Goal: Task Accomplishment & Management: Manage account settings

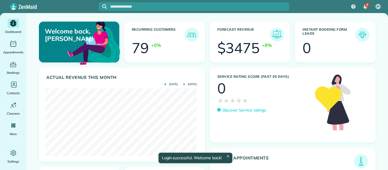
scroll to position [67, 152]
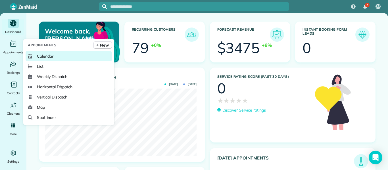
click at [36, 57] on link "Calendar" at bounding box center [69, 56] width 86 height 10
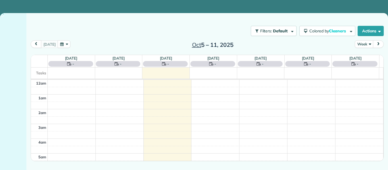
scroll to position [104, 0]
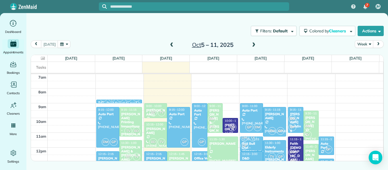
click at [172, 45] on span at bounding box center [172, 45] width 6 height 5
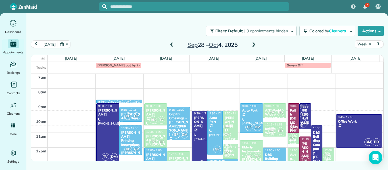
click at [152, 113] on div "[PERSON_NAME]" at bounding box center [156, 112] width 20 height 8
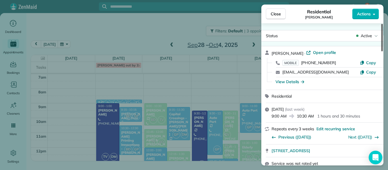
drag, startPoint x: 381, startPoint y: 42, endPoint x: 374, endPoint y: 10, distance: 33.1
click at [381, 24] on div at bounding box center [382, 38] width 2 height 28
click at [274, 18] on button "Close" at bounding box center [276, 14] width 20 height 11
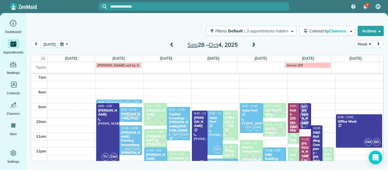
click at [156, 150] on span "12:00 - 2:00" at bounding box center [153, 150] width 15 height 4
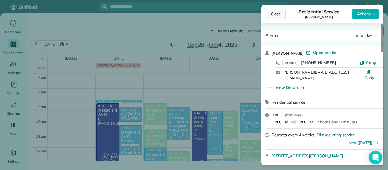
click at [279, 14] on span "Close" at bounding box center [275, 14] width 10 height 6
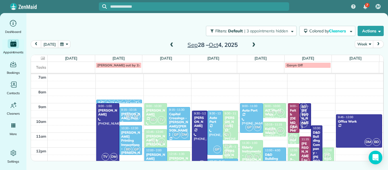
click at [51, 43] on button "[DATE]" at bounding box center [49, 44] width 17 height 8
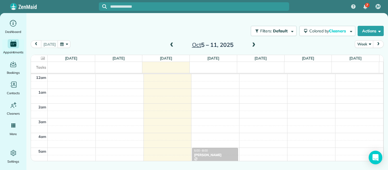
scroll to position [2, 0]
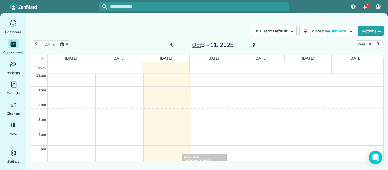
drag, startPoint x: 220, startPoint y: 87, endPoint x: 211, endPoint y: 167, distance: 80.2
click at [211, 167] on main "Filters: Default | 3 appointments hidden Colored by Cleaners Color by Cleaner C…" at bounding box center [206, 98] width 361 height 170
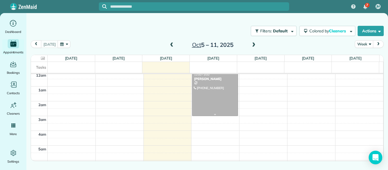
click at [213, 85] on div at bounding box center [214, 94] width 45 height 44
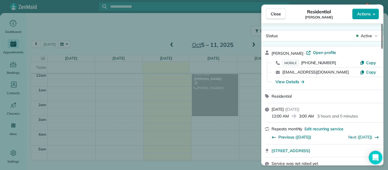
click at [362, 16] on span "Actions" at bounding box center [364, 14] width 14 height 6
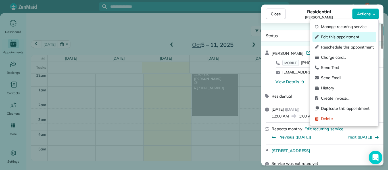
click at [348, 37] on span "Edit this appointment" at bounding box center [347, 37] width 53 height 6
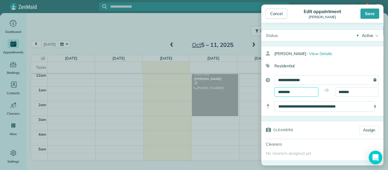
click at [308, 92] on input "********" at bounding box center [296, 92] width 44 height 10
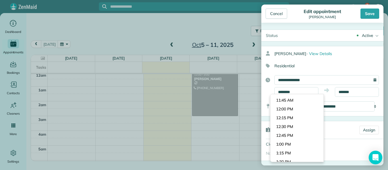
scroll to position [401, 0]
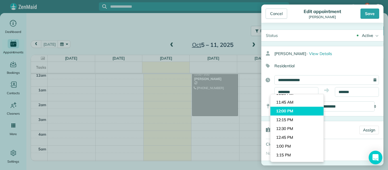
type input "********"
click at [297, 112] on body "7 JM Dashboard Appointments Bookings Contacts Cleaners Invoices Payroll Reports…" at bounding box center [194, 85] width 388 height 170
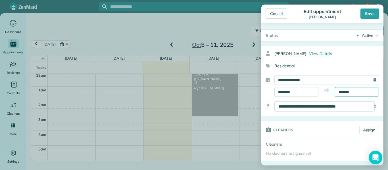
click at [359, 93] on input "*******" at bounding box center [357, 92] width 44 height 10
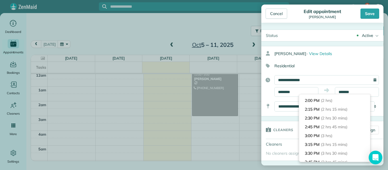
scroll to position [71, 0]
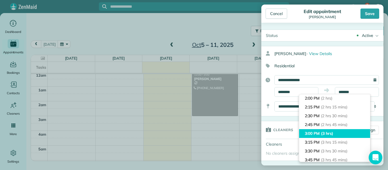
type input "*******"
click at [331, 134] on span "(3 hrs)" at bounding box center [327, 133] width 12 height 5
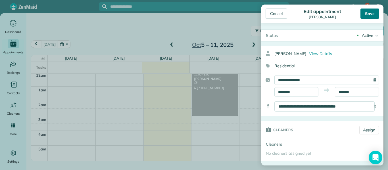
click at [366, 18] on div "Save" at bounding box center [369, 14] width 19 height 10
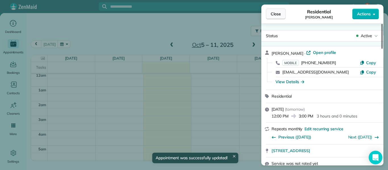
click at [275, 10] on button "Close" at bounding box center [276, 14] width 20 height 11
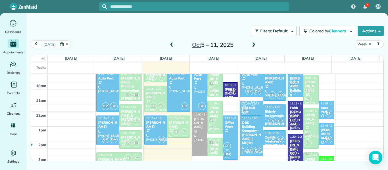
scroll to position [143, 0]
